Goal: Task Accomplishment & Management: Complete application form

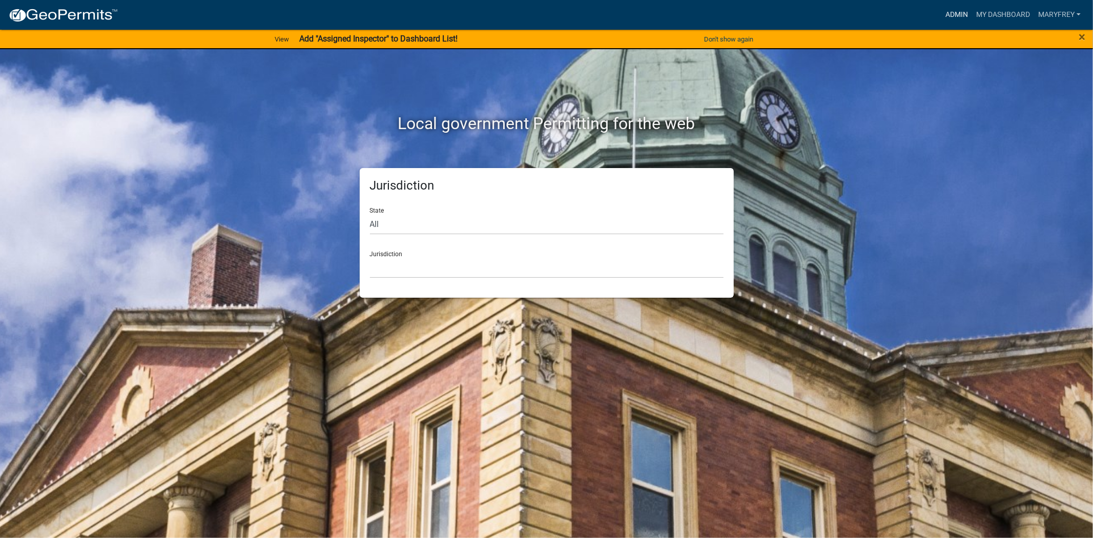
click at [948, 13] on link "Admin" at bounding box center [956, 14] width 31 height 19
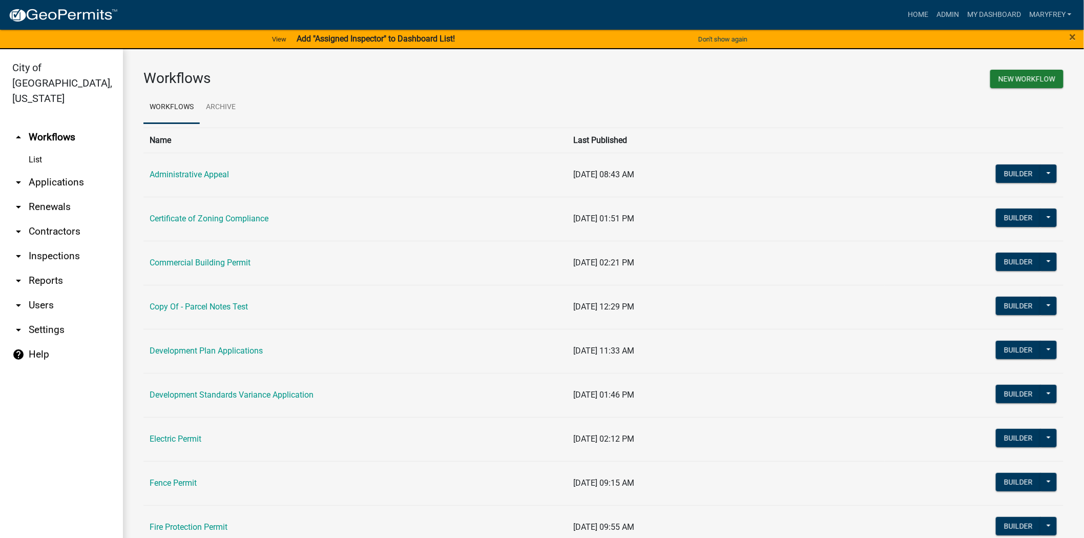
click at [55, 170] on link "arrow_drop_down Applications" at bounding box center [61, 182] width 123 height 25
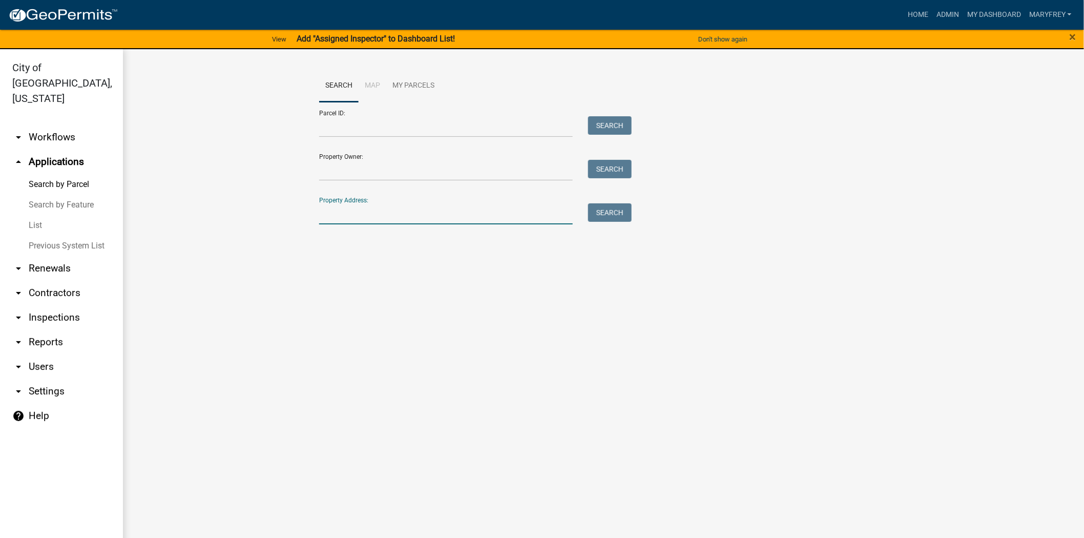
click at [346, 215] on input "Property Address:" at bounding box center [446, 213] width 254 height 21
type input "3312 riverview"
click at [597, 218] on button "Search" at bounding box center [610, 212] width 44 height 18
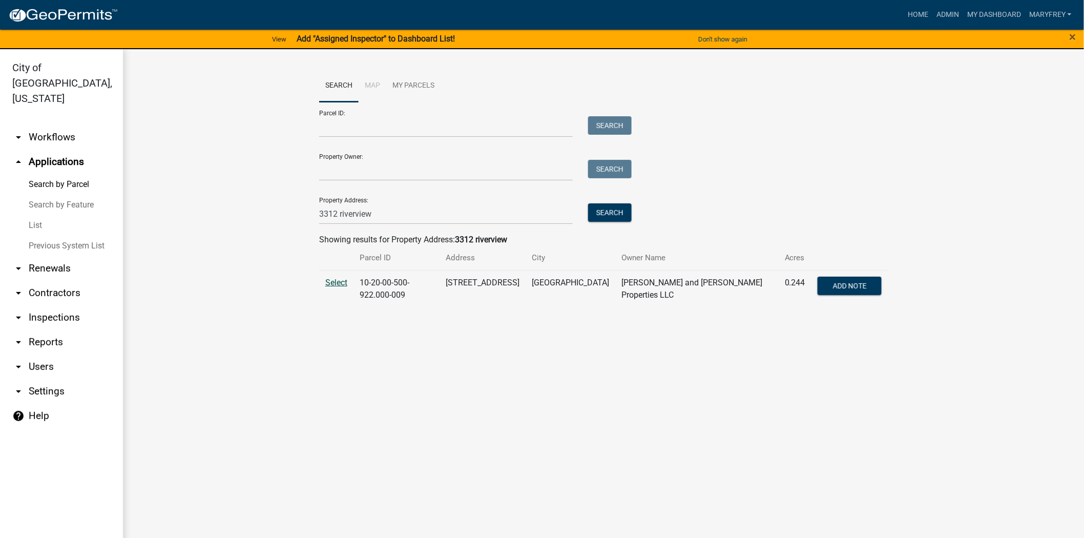
click at [335, 283] on span "Select" at bounding box center [336, 283] width 22 height 10
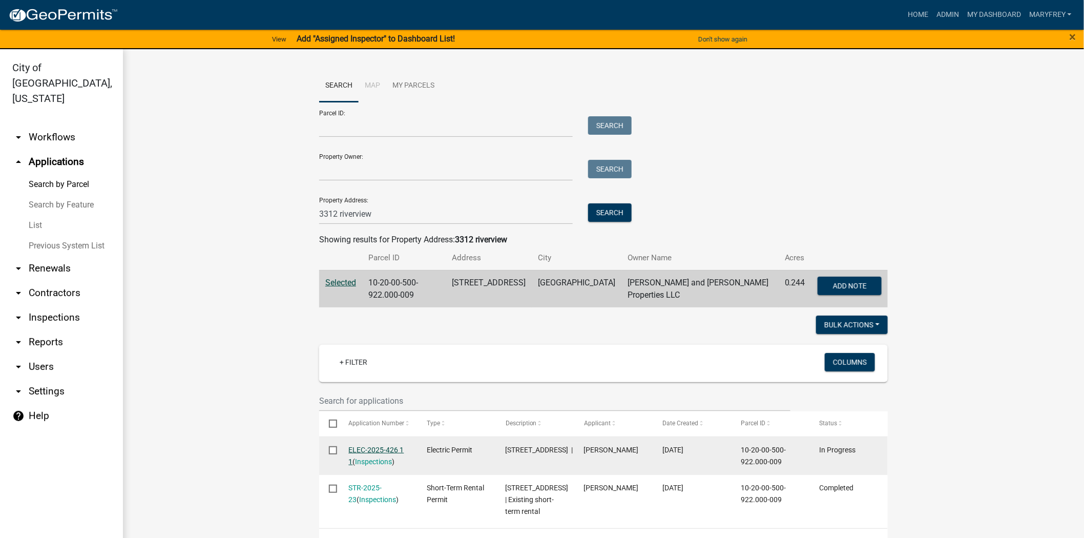
click at [349, 449] on link "ELEC-2025-426 1 1" at bounding box center [376, 456] width 55 height 20
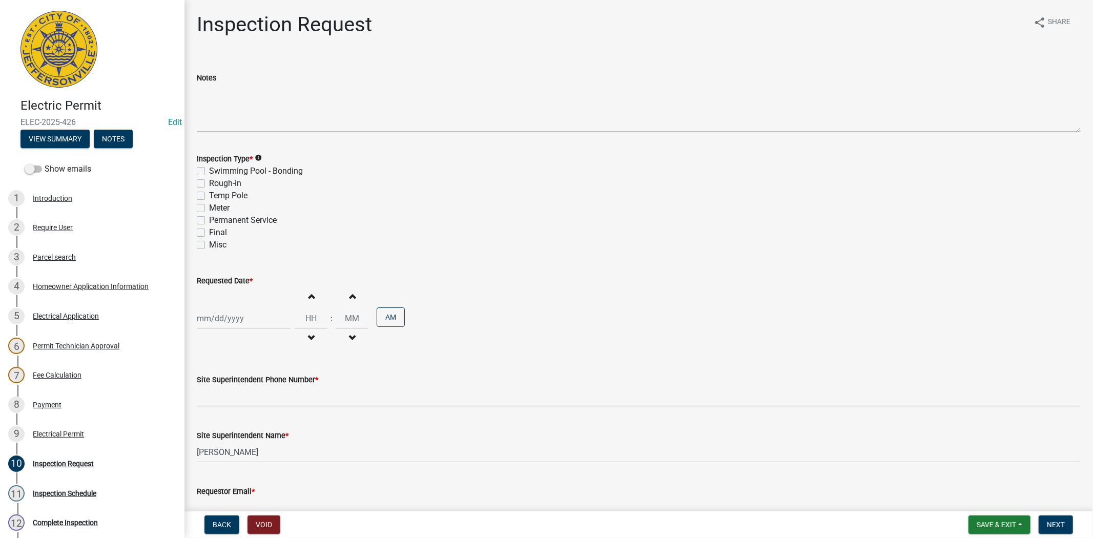
click at [209, 206] on label "Meter" at bounding box center [219, 208] width 20 height 12
click at [209, 206] on input "Meter" at bounding box center [212, 205] width 7 height 7
checkbox input "true"
checkbox input "false"
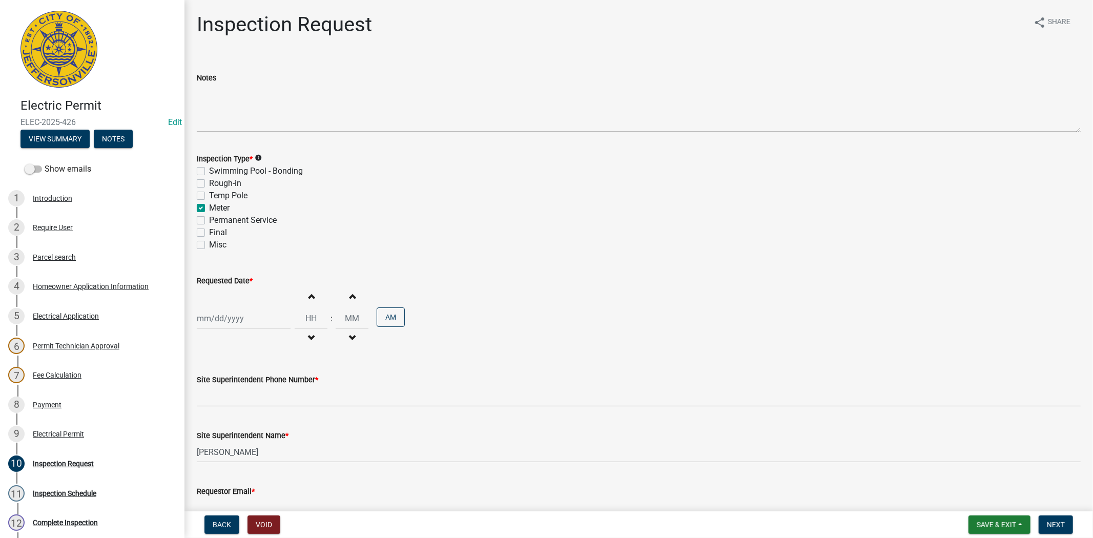
checkbox input "false"
checkbox input "true"
checkbox input "false"
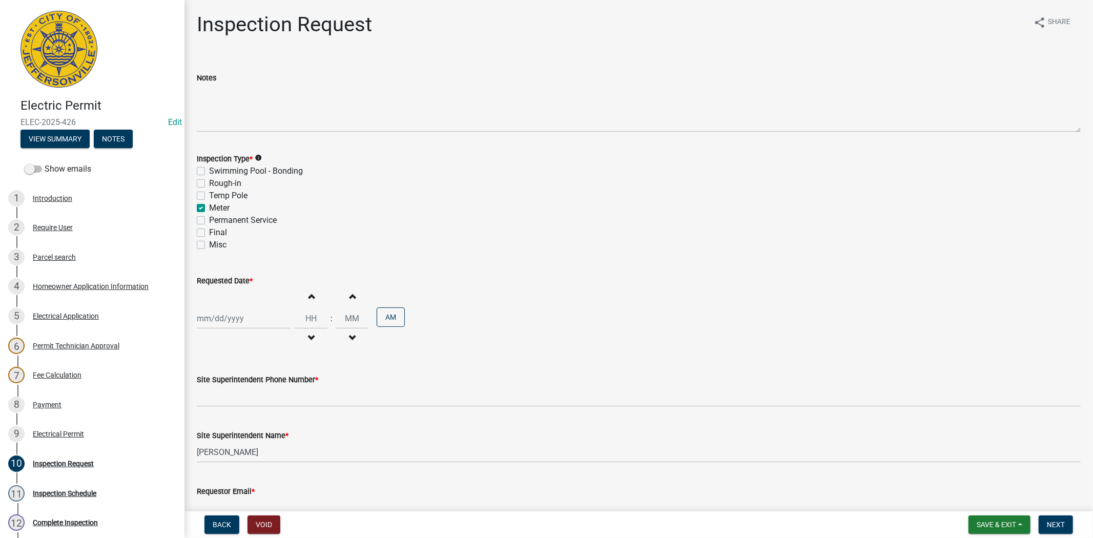
click at [209, 232] on label "Final" at bounding box center [218, 232] width 18 height 12
click at [209, 232] on input "Final" at bounding box center [212, 229] width 7 height 7
checkbox input "true"
checkbox input "false"
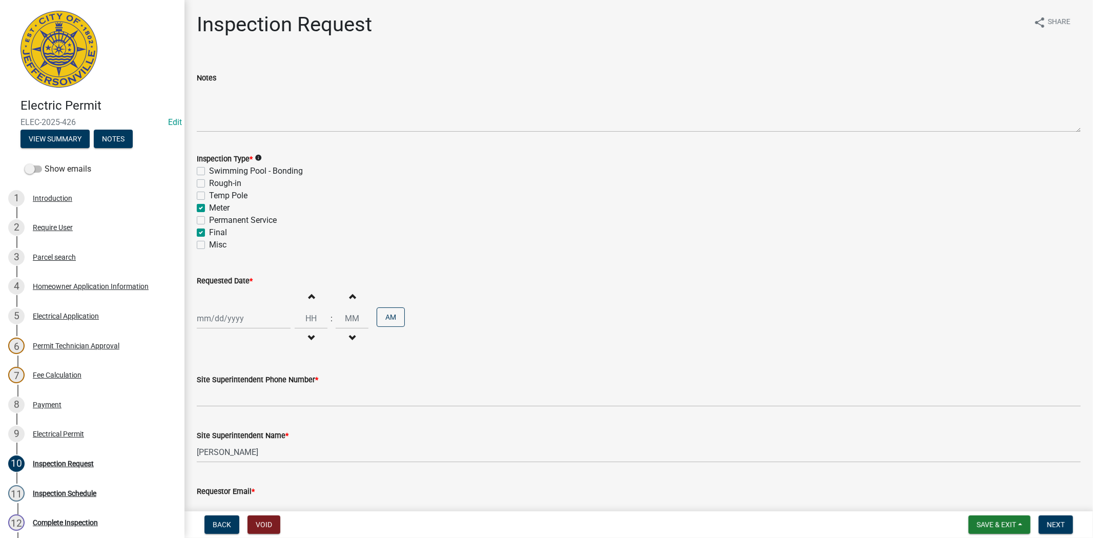
checkbox input "false"
checkbox input "true"
checkbox input "false"
checkbox input "true"
checkbox input "false"
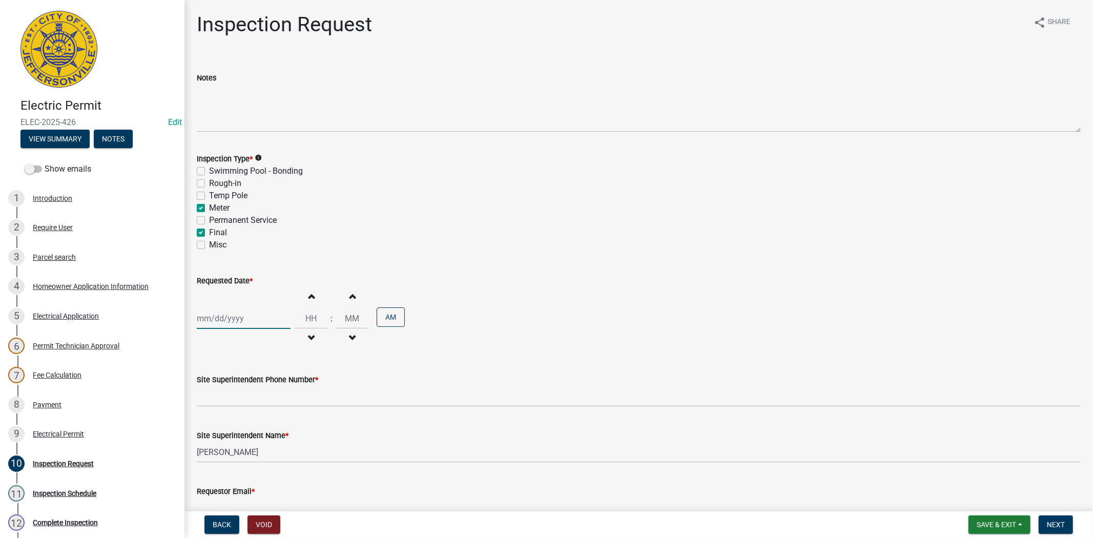
click at [263, 324] on div at bounding box center [244, 318] width 94 height 21
select select "8"
select select "2025"
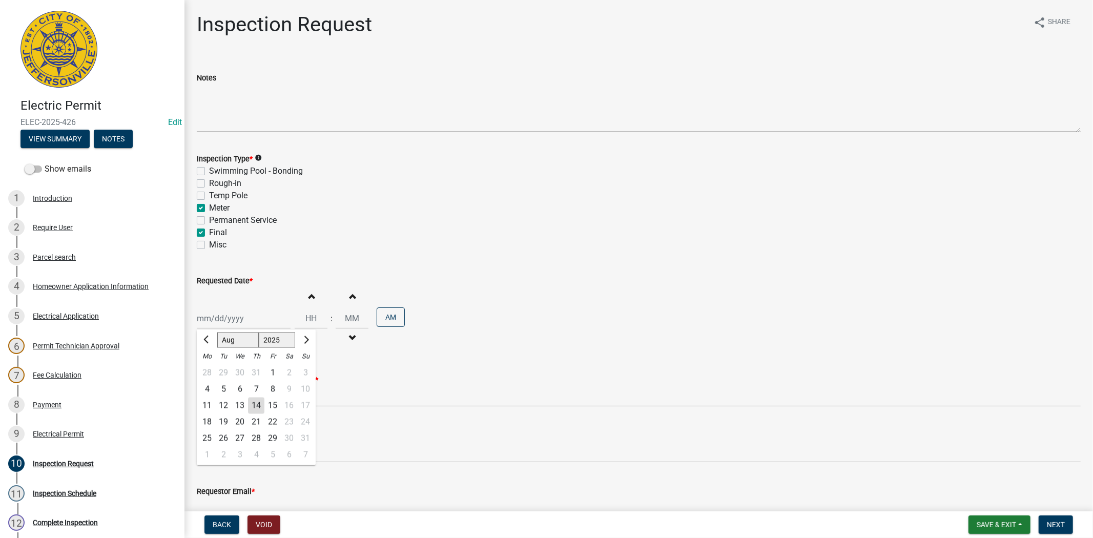
click at [257, 406] on div "14" at bounding box center [256, 406] width 16 height 16
type input "[DATE]"
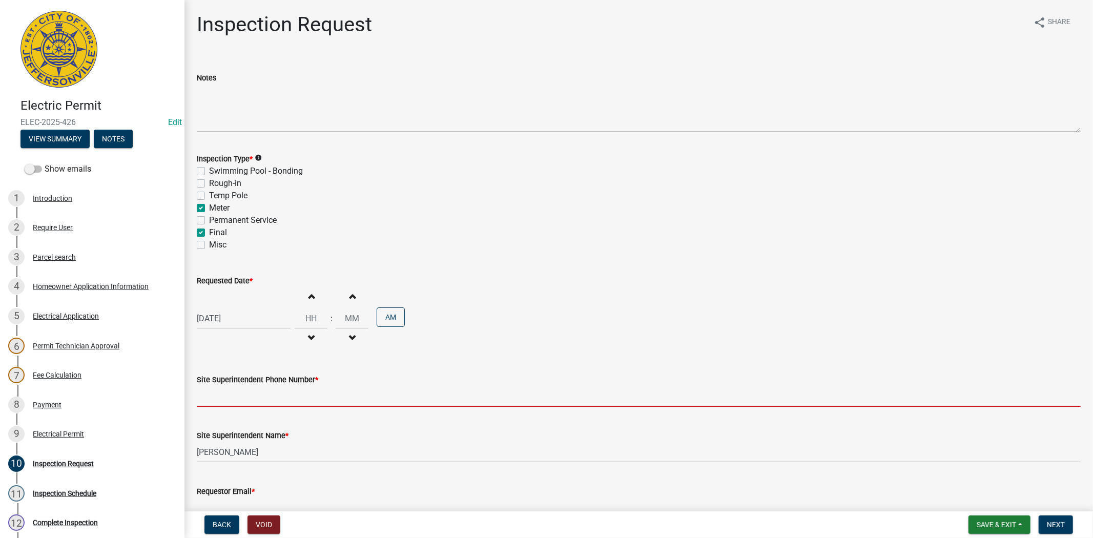
click at [253, 400] on input "Site Superintendent Phone Number *" at bounding box center [639, 396] width 884 height 21
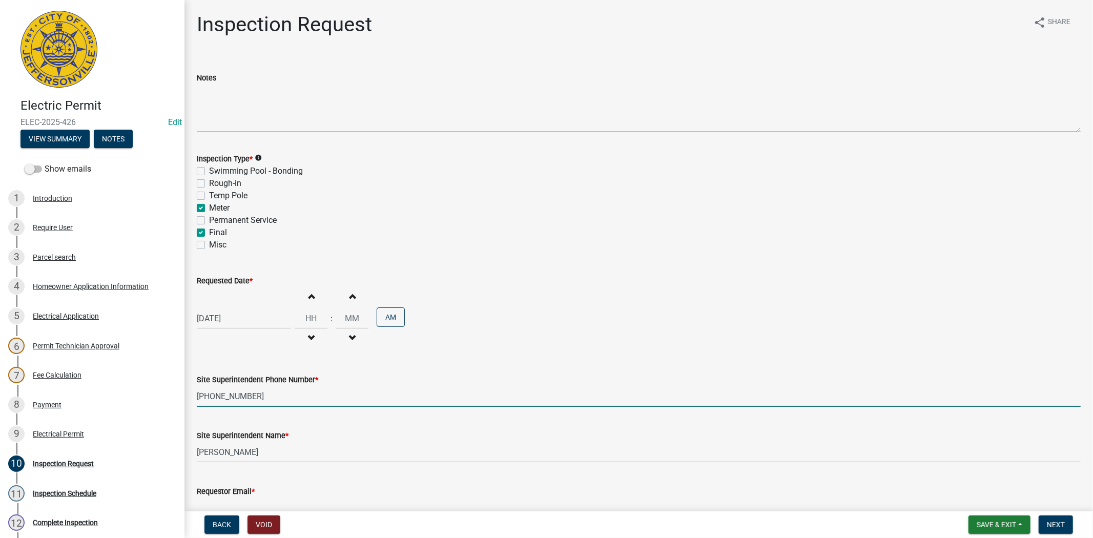
scroll to position [59, 0]
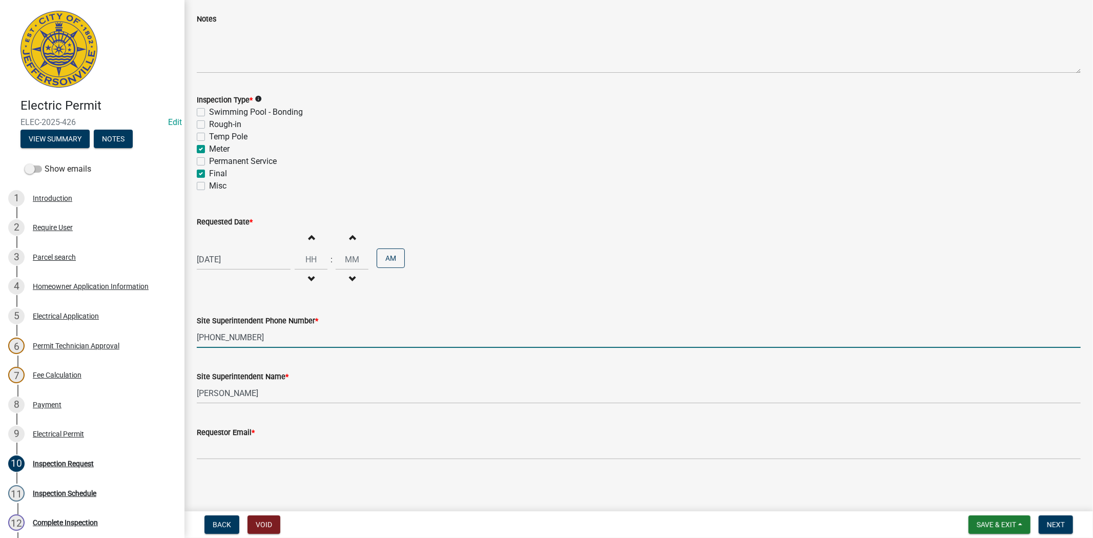
type input "[PHONE_NUMBER]"
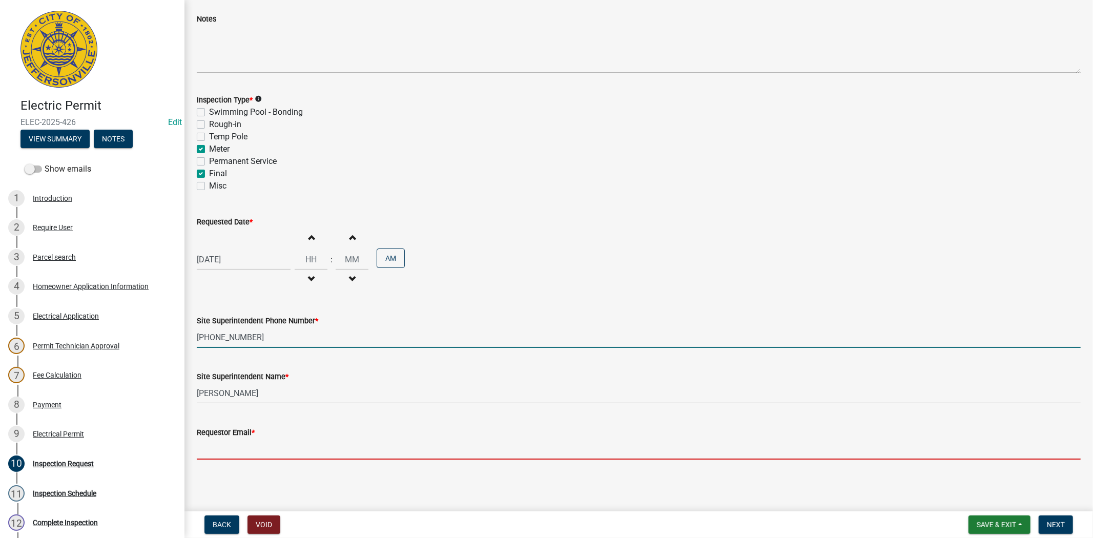
click at [269, 448] on input "Requestor Email *" at bounding box center [639, 449] width 884 height 21
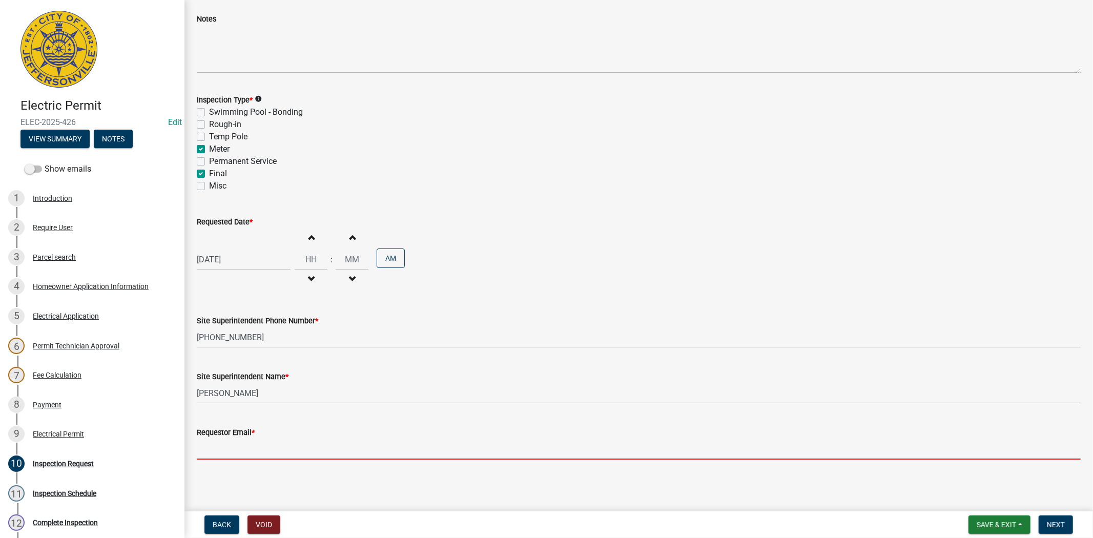
type input "[EMAIL_ADDRESS][DOMAIN_NAME]"
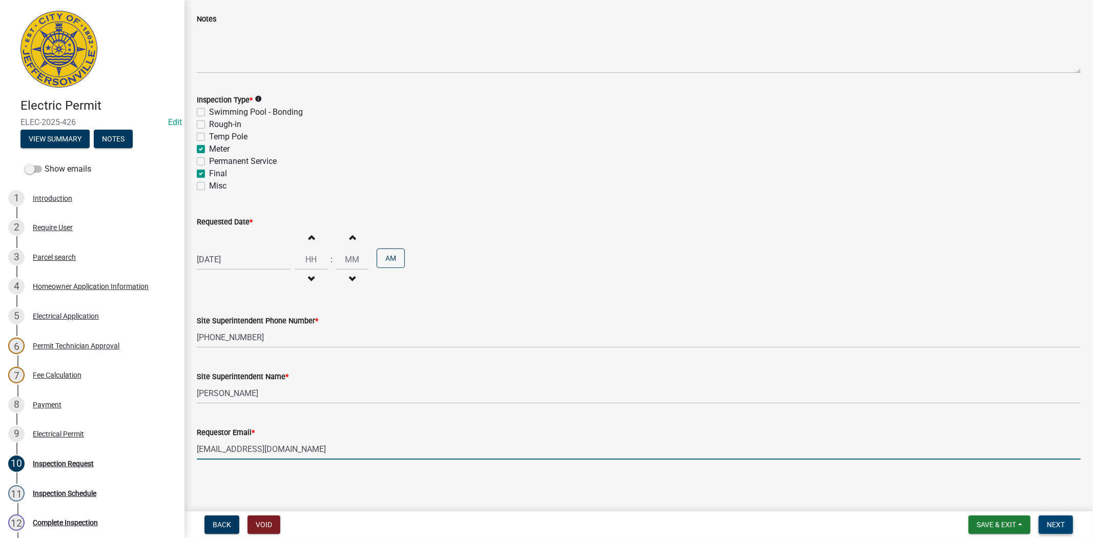
click at [1046, 530] on button "Next" at bounding box center [1055, 524] width 34 height 18
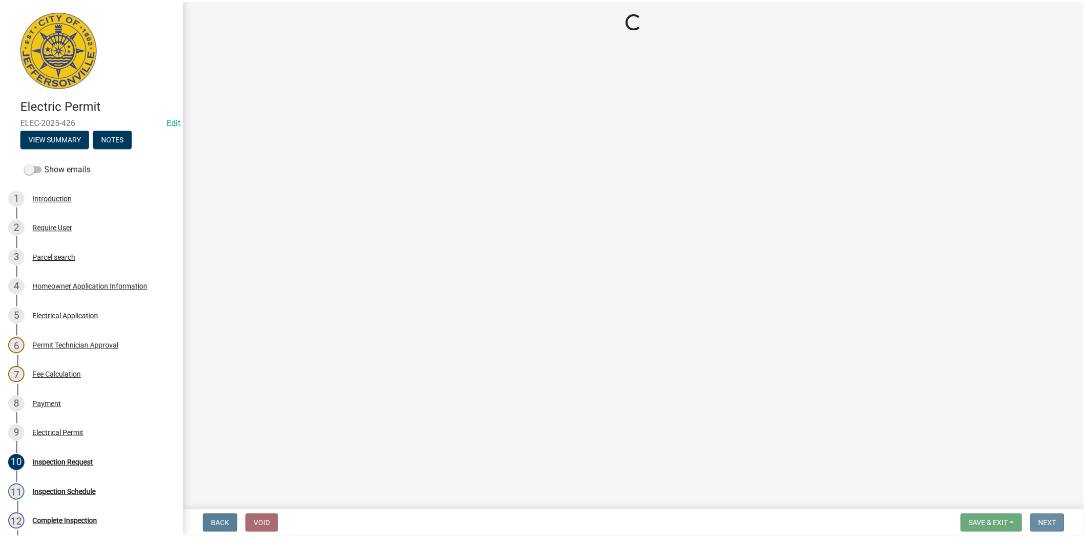
scroll to position [0, 0]
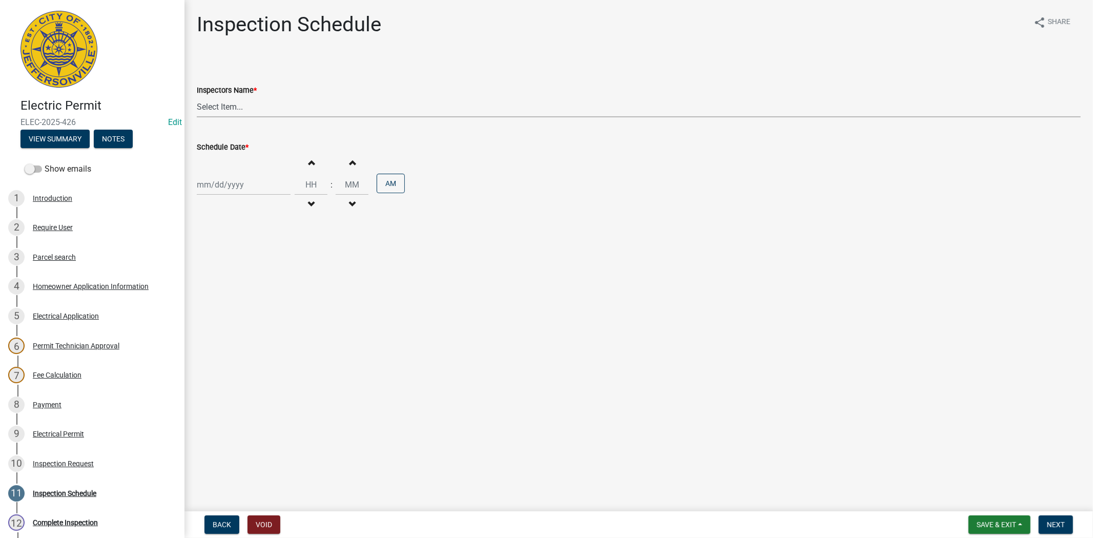
click at [267, 110] on select "Select Item... [PERSON_NAME] ([PERSON_NAME]) [PERSON_NAME] ([PERSON_NAME]) mkru…" at bounding box center [639, 106] width 884 height 21
select select "7b0b9f25-f402-4148-9522-9b9b34b3e885"
click at [197, 96] on select "Select Item... [PERSON_NAME] ([PERSON_NAME]) [PERSON_NAME] ([PERSON_NAME]) mkru…" at bounding box center [639, 106] width 884 height 21
click at [254, 187] on div at bounding box center [244, 184] width 94 height 21
select select "8"
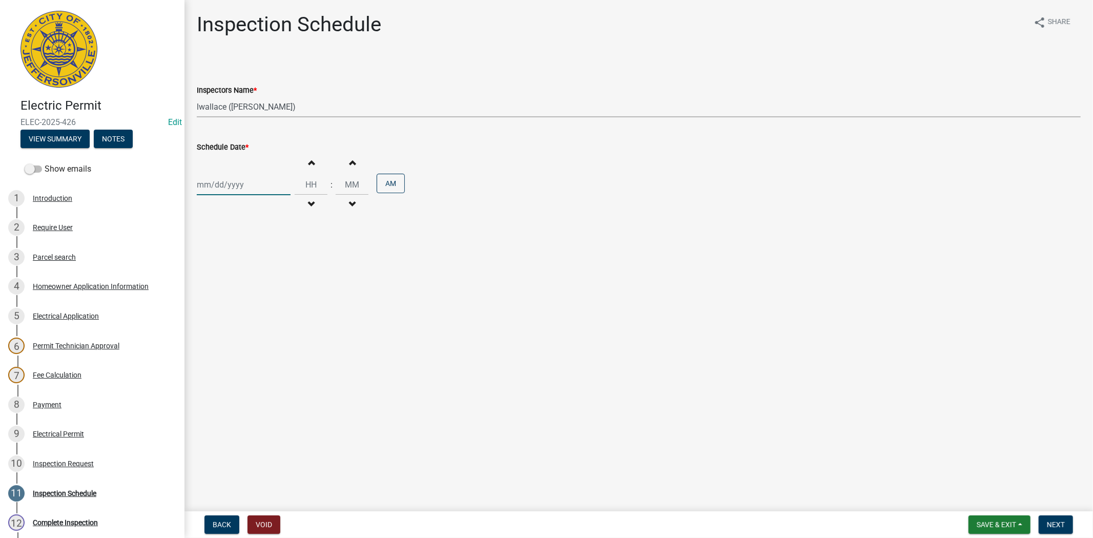
select select "2025"
click at [257, 272] on div "14" at bounding box center [256, 272] width 16 height 16
type input "[DATE]"
click at [1057, 527] on span "Next" at bounding box center [1056, 525] width 18 height 8
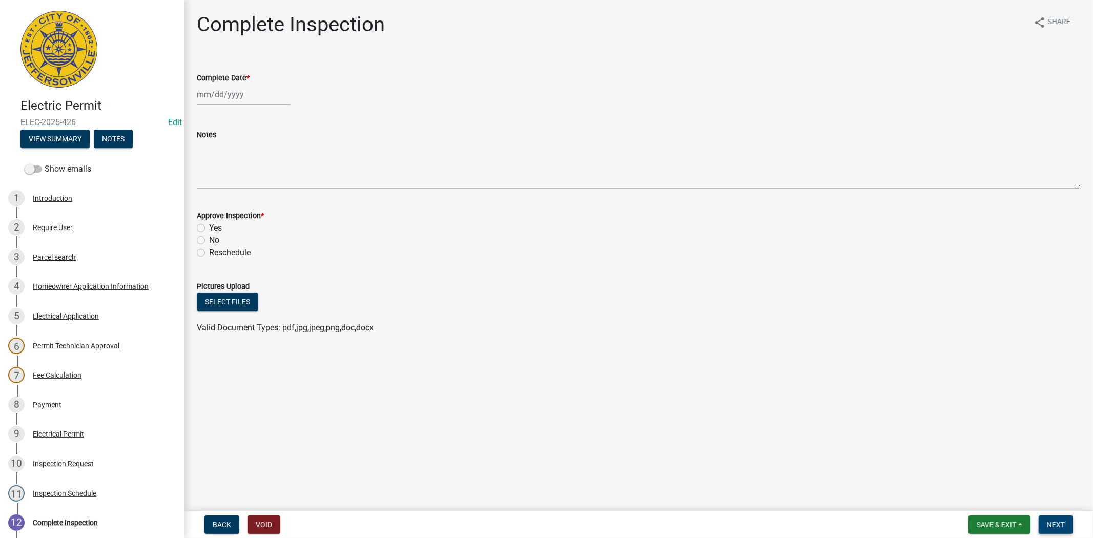
click at [1057, 527] on span "Next" at bounding box center [1056, 525] width 18 height 8
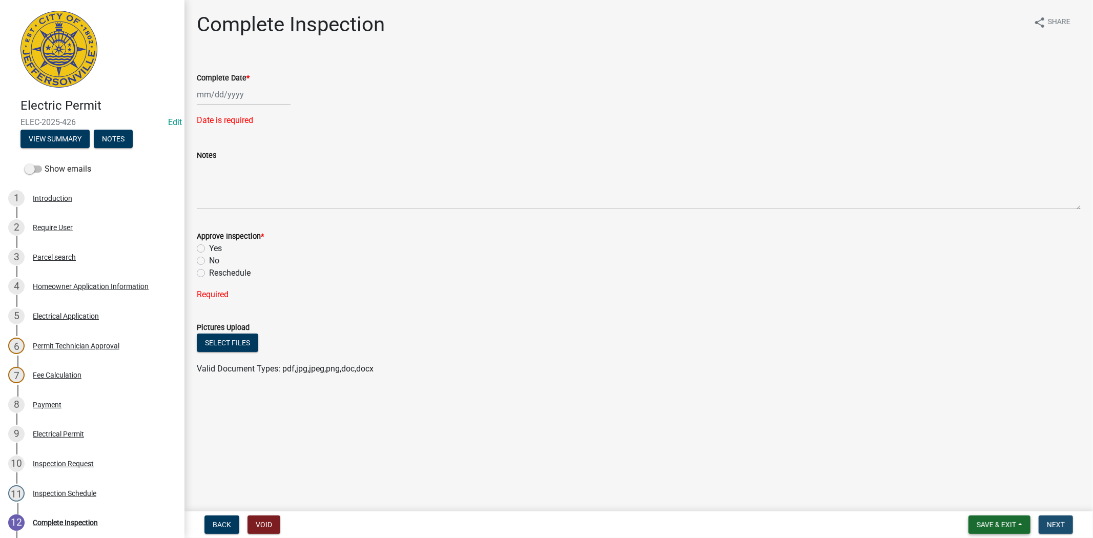
click at [990, 526] on span "Save & Exit" at bounding box center [995, 525] width 39 height 8
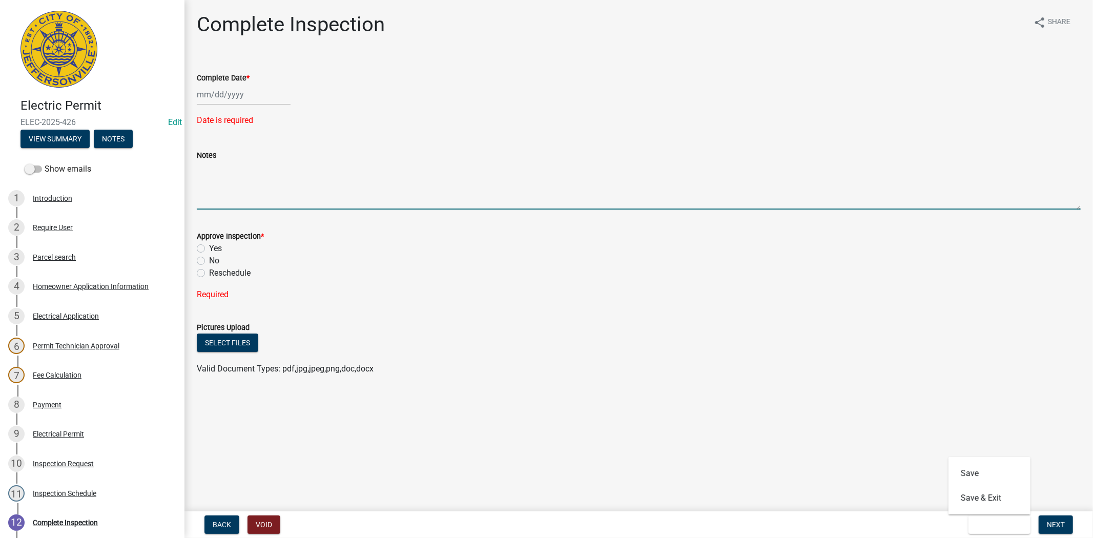
click at [221, 182] on textarea "Notes" at bounding box center [639, 185] width 884 height 48
type textarea "meter from [DATE] flood"
click at [1049, 521] on span "Next" at bounding box center [1056, 525] width 18 height 8
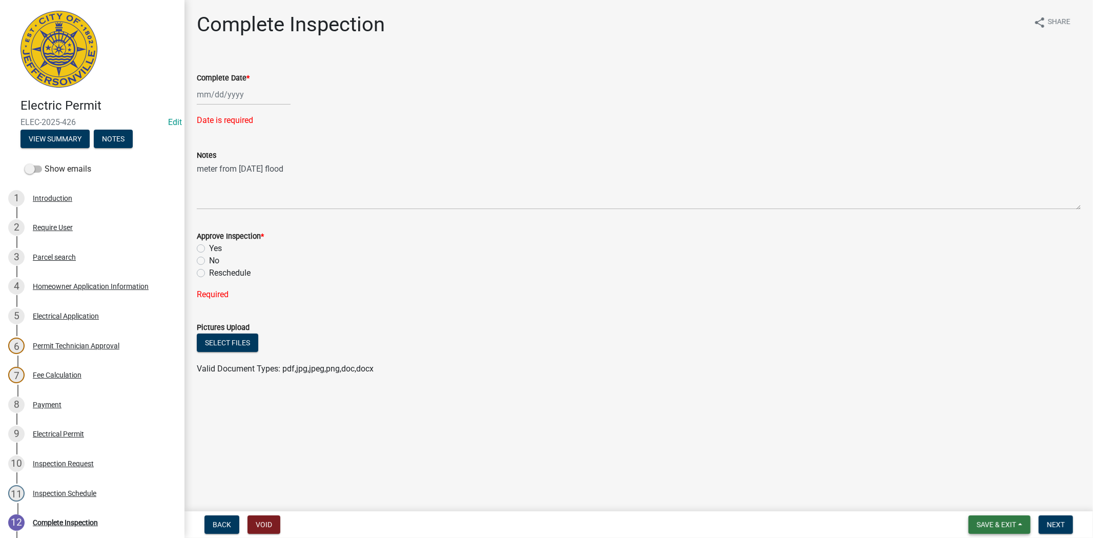
click at [999, 522] on span "Save & Exit" at bounding box center [995, 525] width 39 height 8
click at [990, 490] on button "Save & Exit" at bounding box center [989, 498] width 82 height 25
